Goal: Find specific page/section: Find specific page/section

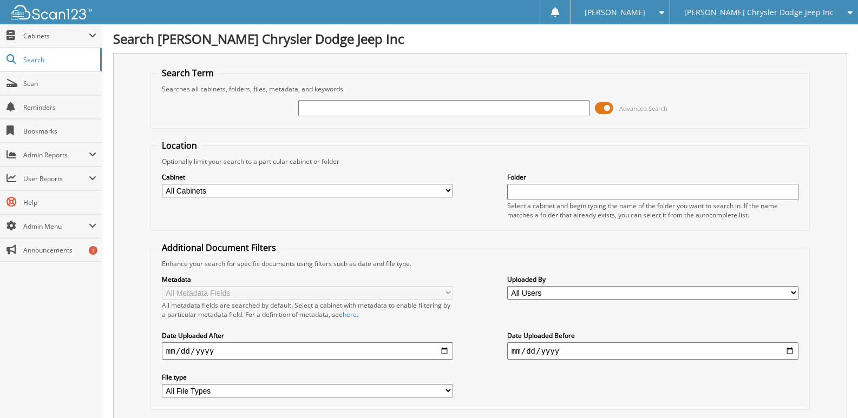
drag, startPoint x: 0, startPoint y: 0, endPoint x: 448, endPoint y: 101, distance: 458.8
click at [448, 101] on input "text" at bounding box center [443, 108] width 291 height 16
type input "COVIDEO"
click at [309, 189] on select "All Cabinets ACCOUNTS PAYABLE CAR DEALS DMV HR PARTS SERVICE RO" at bounding box center [307, 191] width 291 height 14
select select "26323"
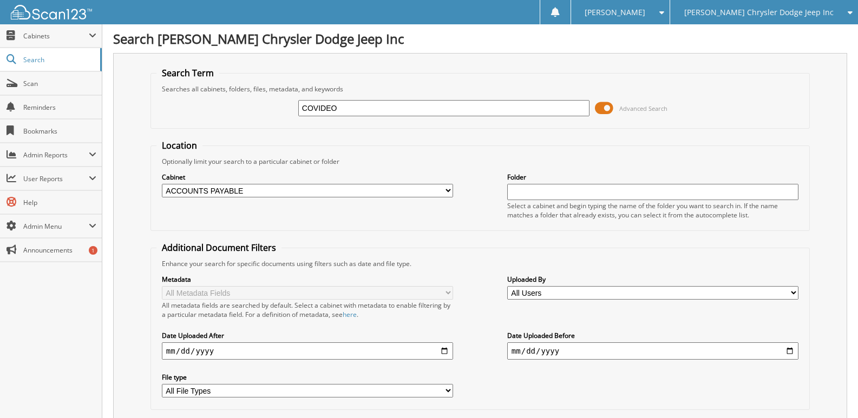
click at [162, 184] on select "All Cabinets ACCOUNTS PAYABLE CAR DEALS DMV HR PARTS SERVICE RO" at bounding box center [307, 191] width 291 height 14
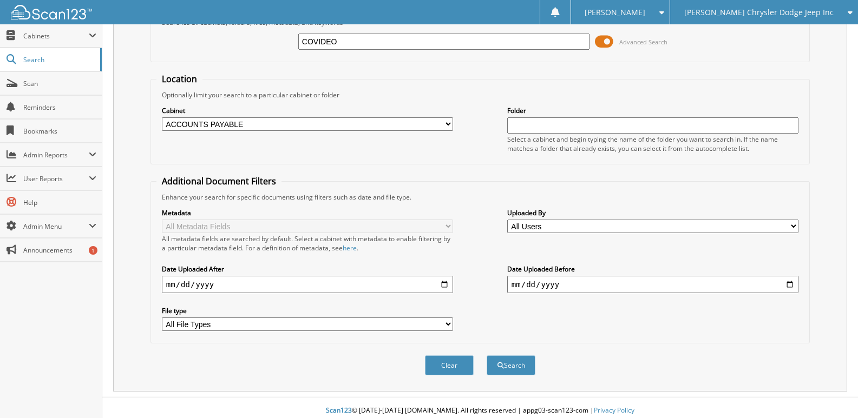
scroll to position [73, 0]
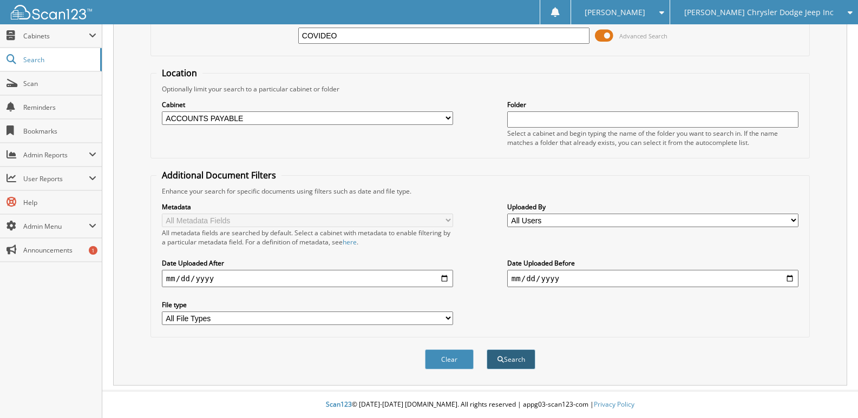
click at [511, 365] on button "Search" at bounding box center [511, 360] width 49 height 20
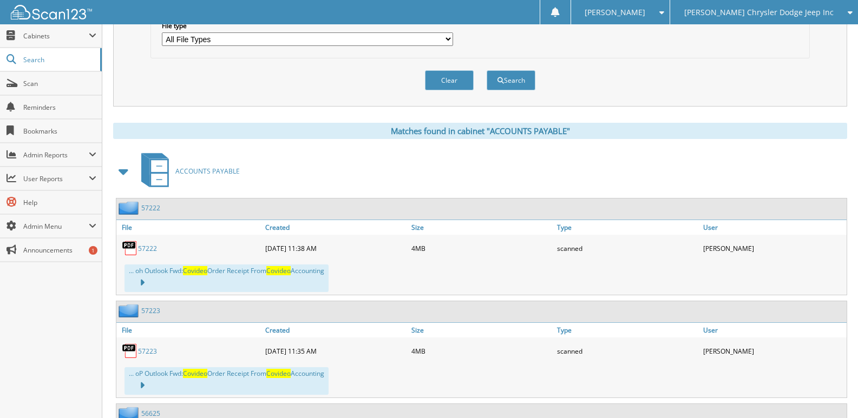
scroll to position [379, 0]
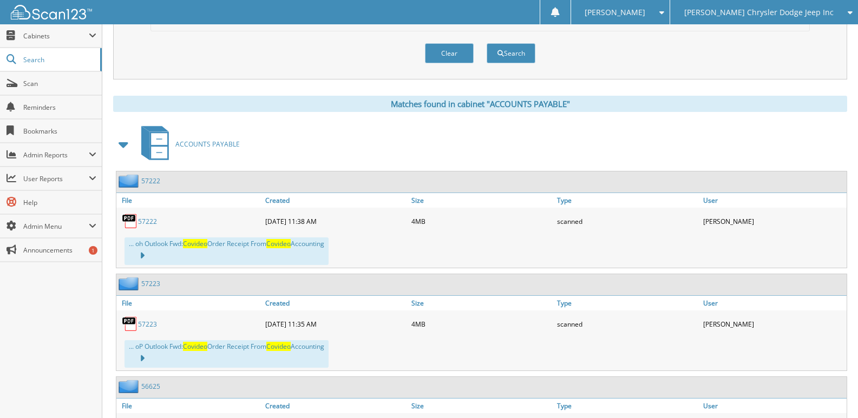
click at [142, 221] on link "57222" at bounding box center [147, 221] width 19 height 9
click at [150, 320] on link "57223" at bounding box center [147, 324] width 19 height 9
click at [152, 224] on link "57222" at bounding box center [147, 221] width 19 height 9
